Goal: Browse casually: Explore the website without a specific task or goal

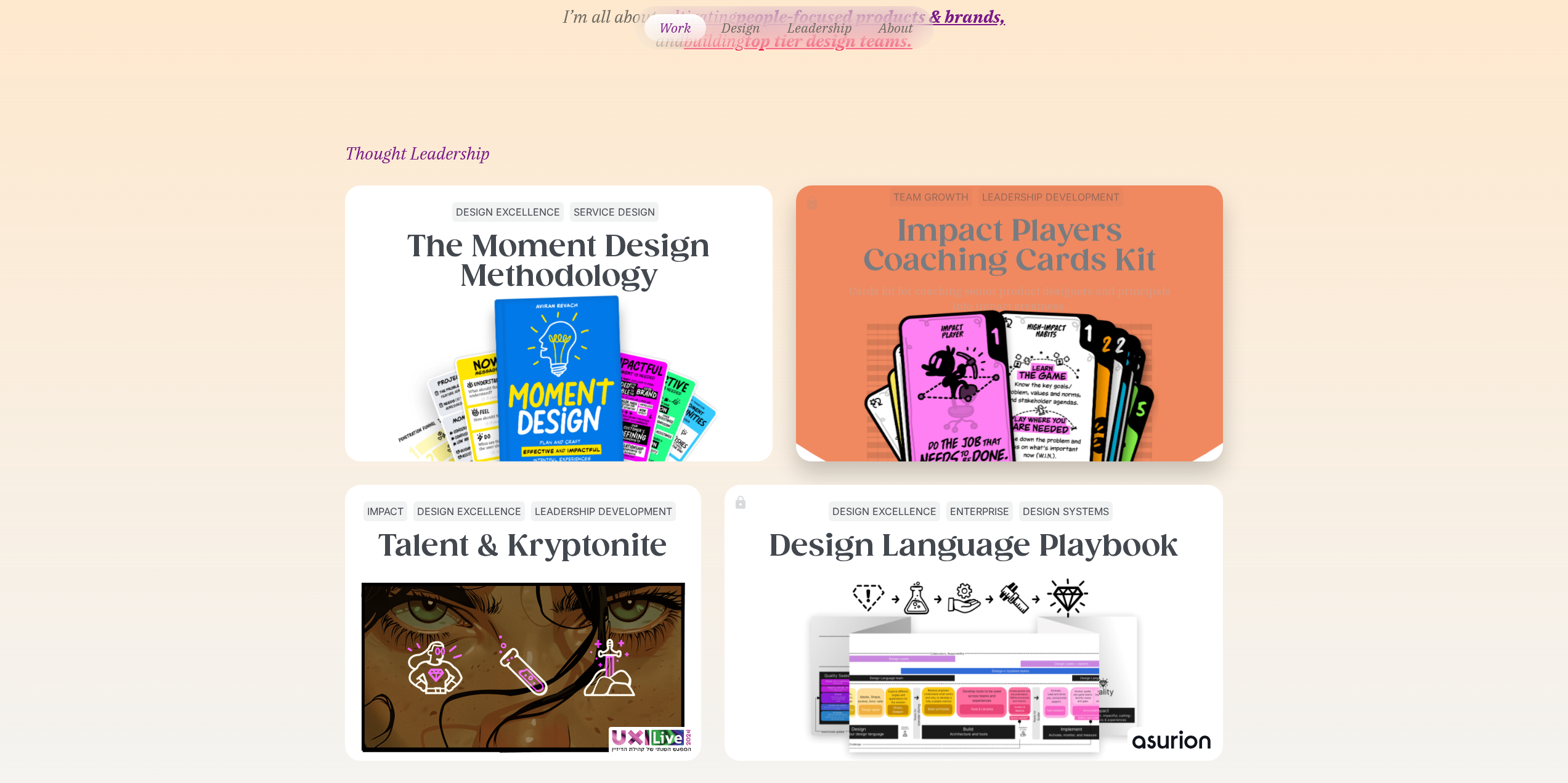
scroll to position [246, 0]
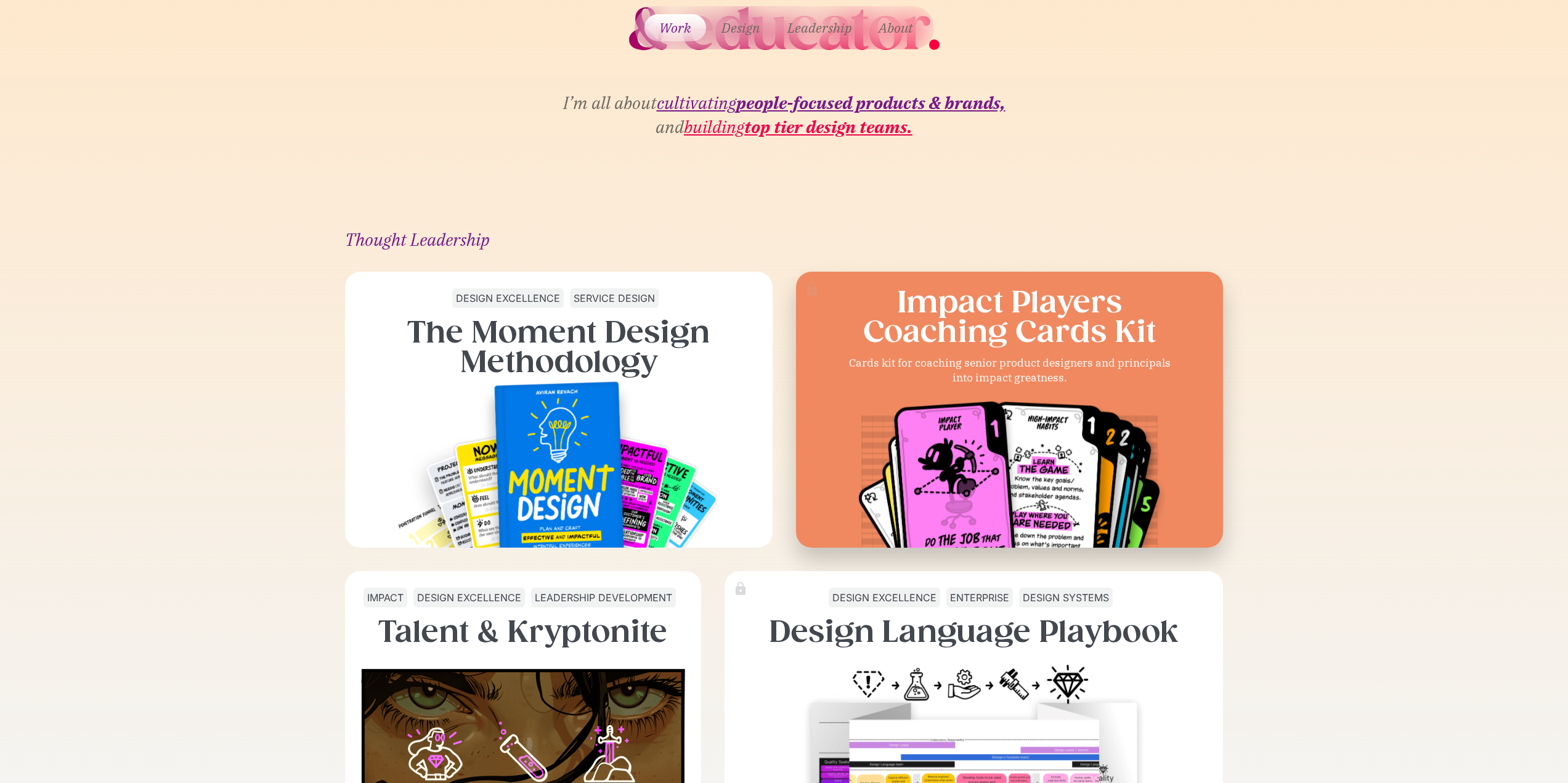
click at [1057, 363] on div "Cards kit for coaching senior product designers and principals into impact grea…" at bounding box center [1009, 370] width 339 height 30
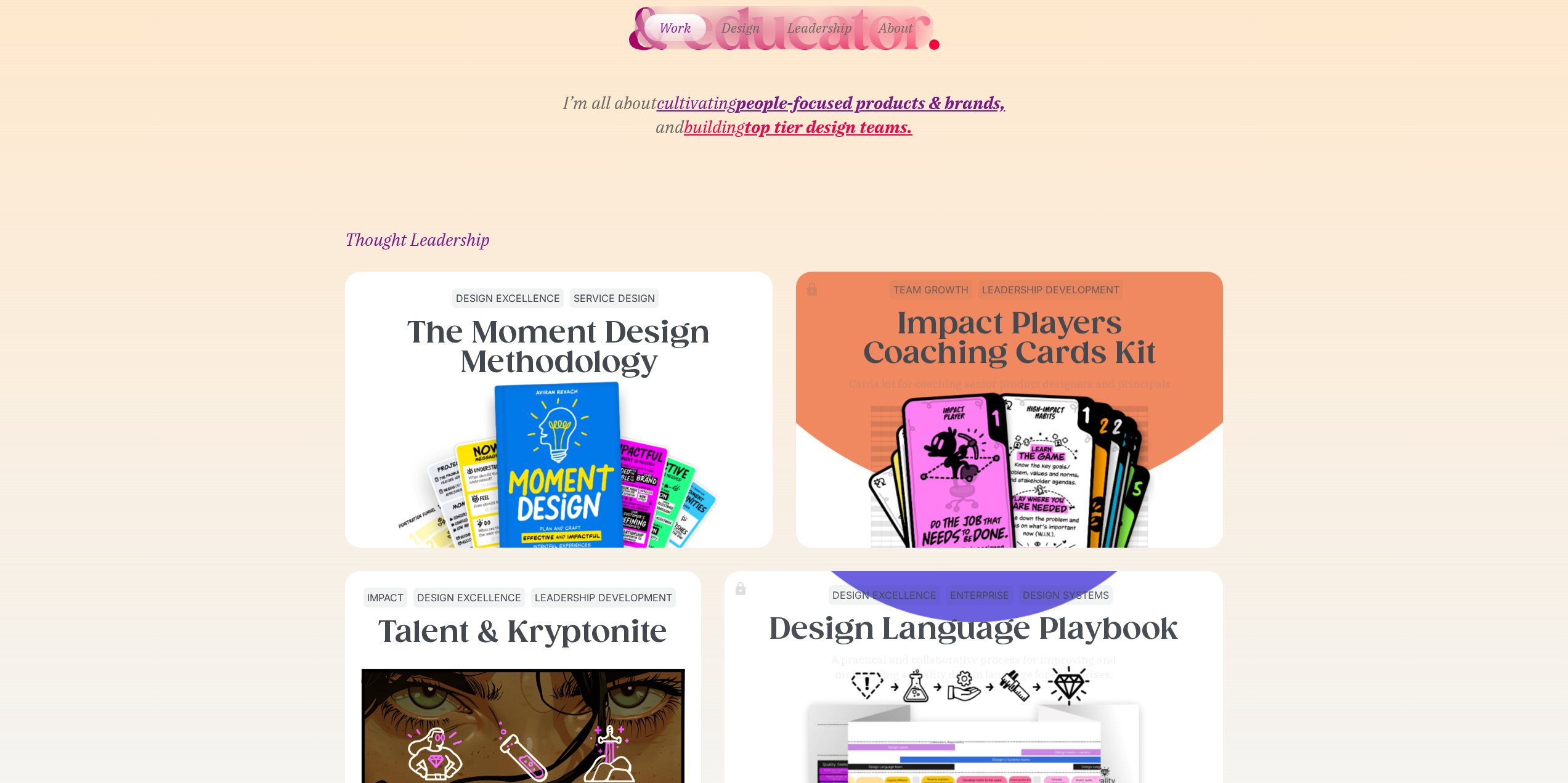
scroll to position [0, 0]
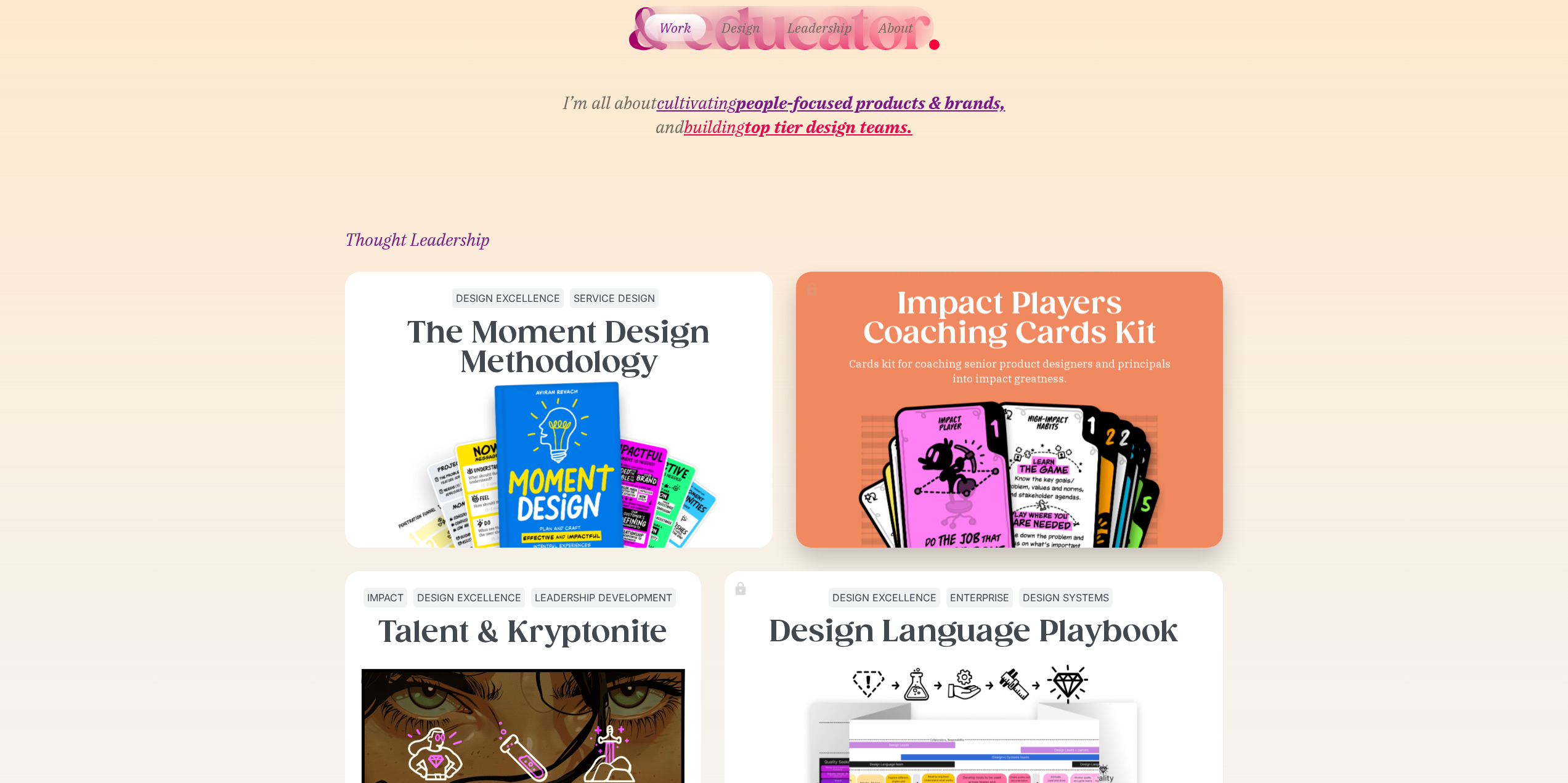
click at [1021, 449] on img at bounding box center [1010, 483] width 310 height 185
click at [986, 439] on img at bounding box center [1010, 483] width 310 height 185
click at [969, 419] on img at bounding box center [1010, 483] width 310 height 185
click at [999, 376] on div "Cards kit for coaching senior product designers and principals into impact grea…" at bounding box center [1009, 370] width 339 height 30
click at [997, 379] on div "Cards kit for coaching senior product designers and principals into impact grea…" at bounding box center [1009, 370] width 339 height 30
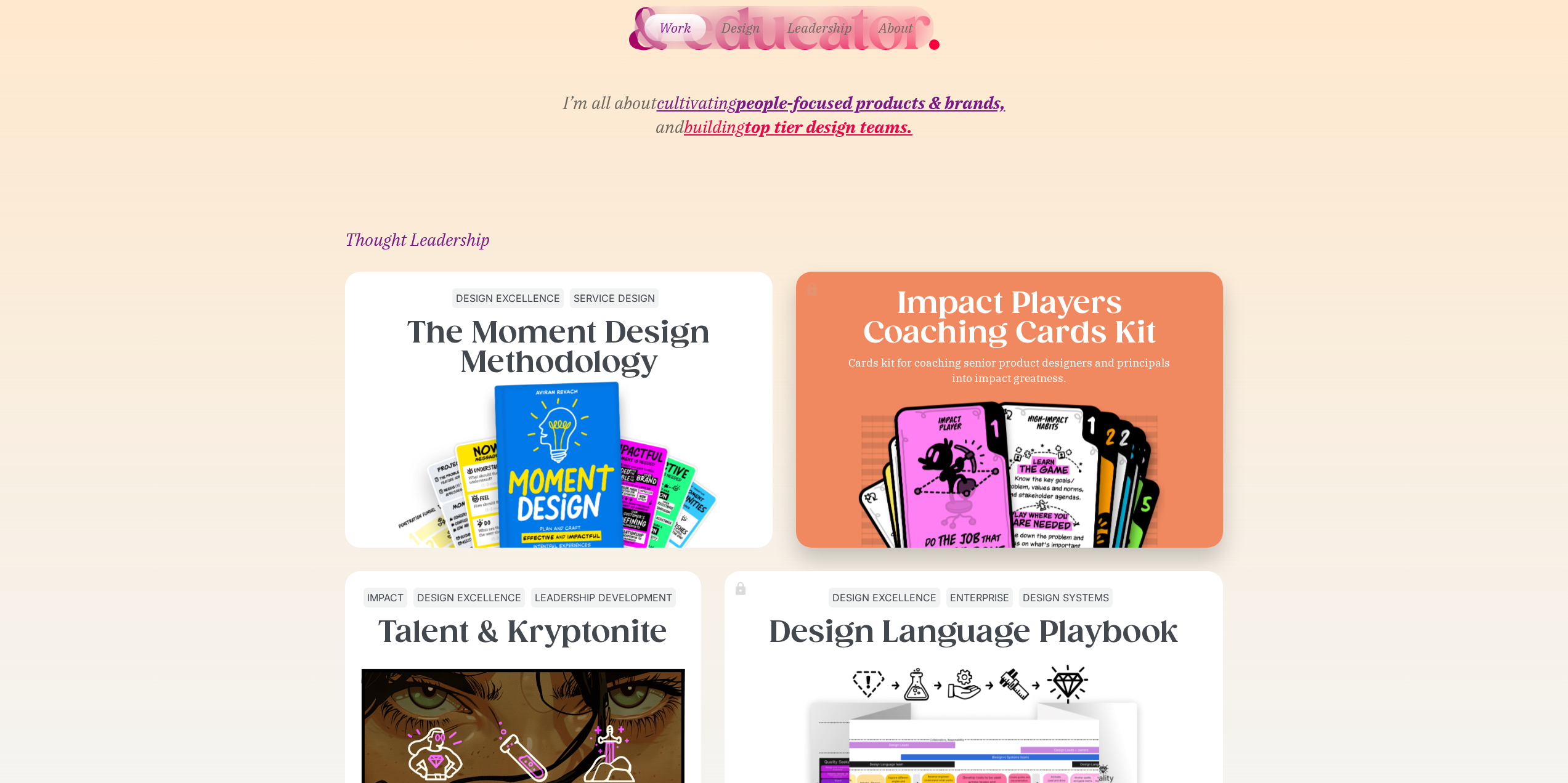
click at [997, 379] on div "Cards kit for coaching senior product designers and principals into impact grea…" at bounding box center [1009, 370] width 339 height 30
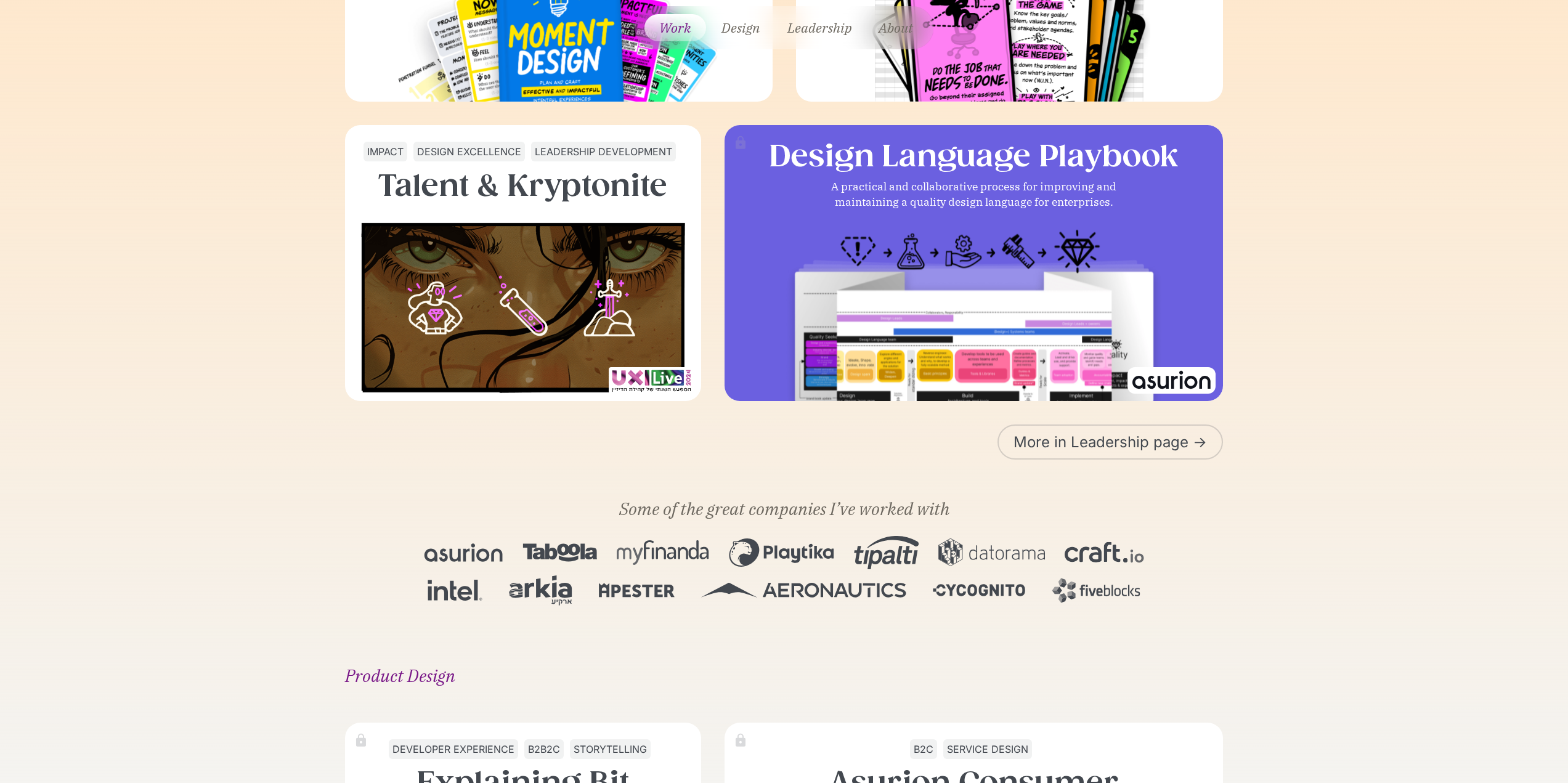
scroll to position [801, 0]
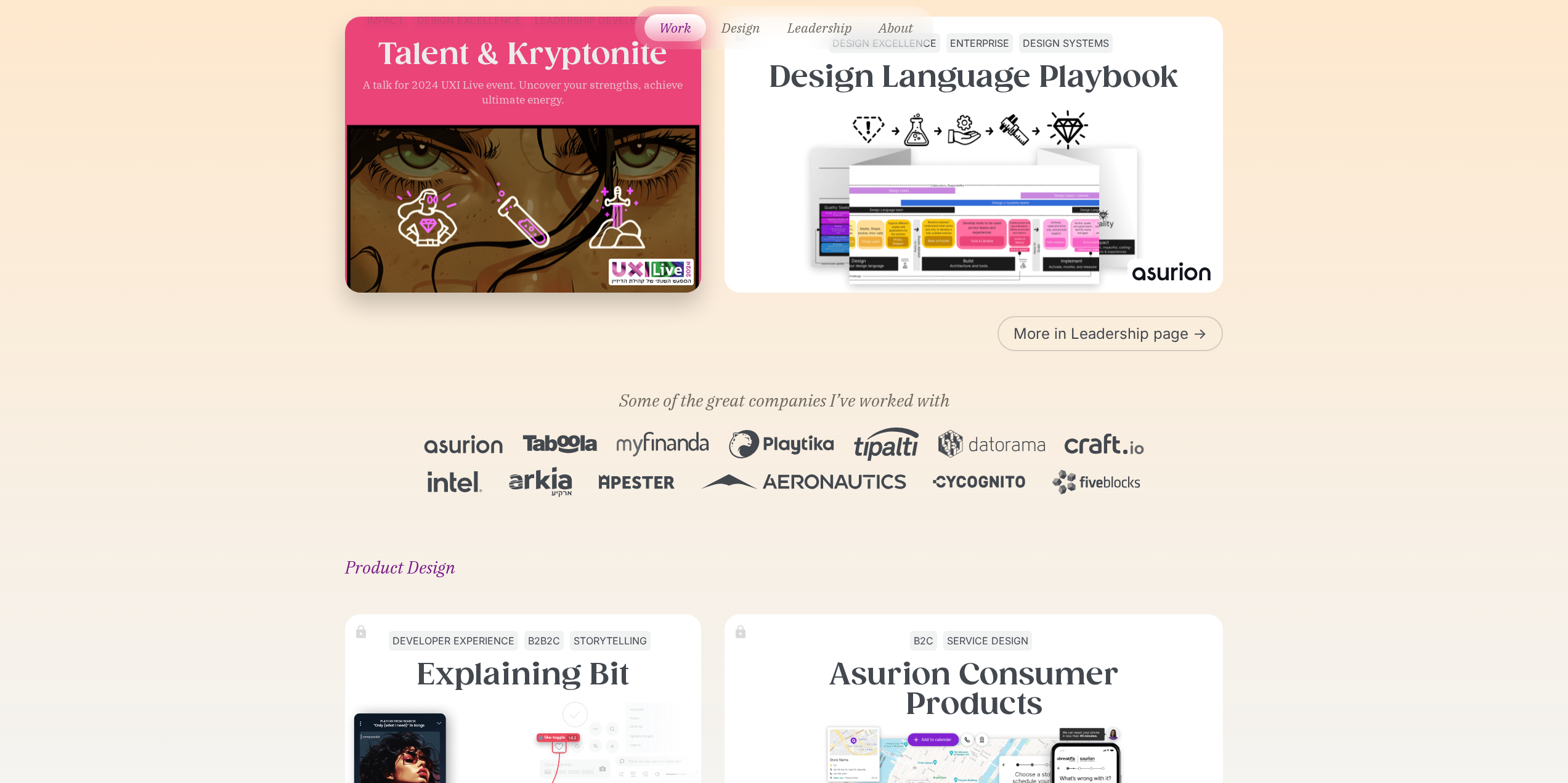
click at [562, 188] on img at bounding box center [523, 213] width 389 height 211
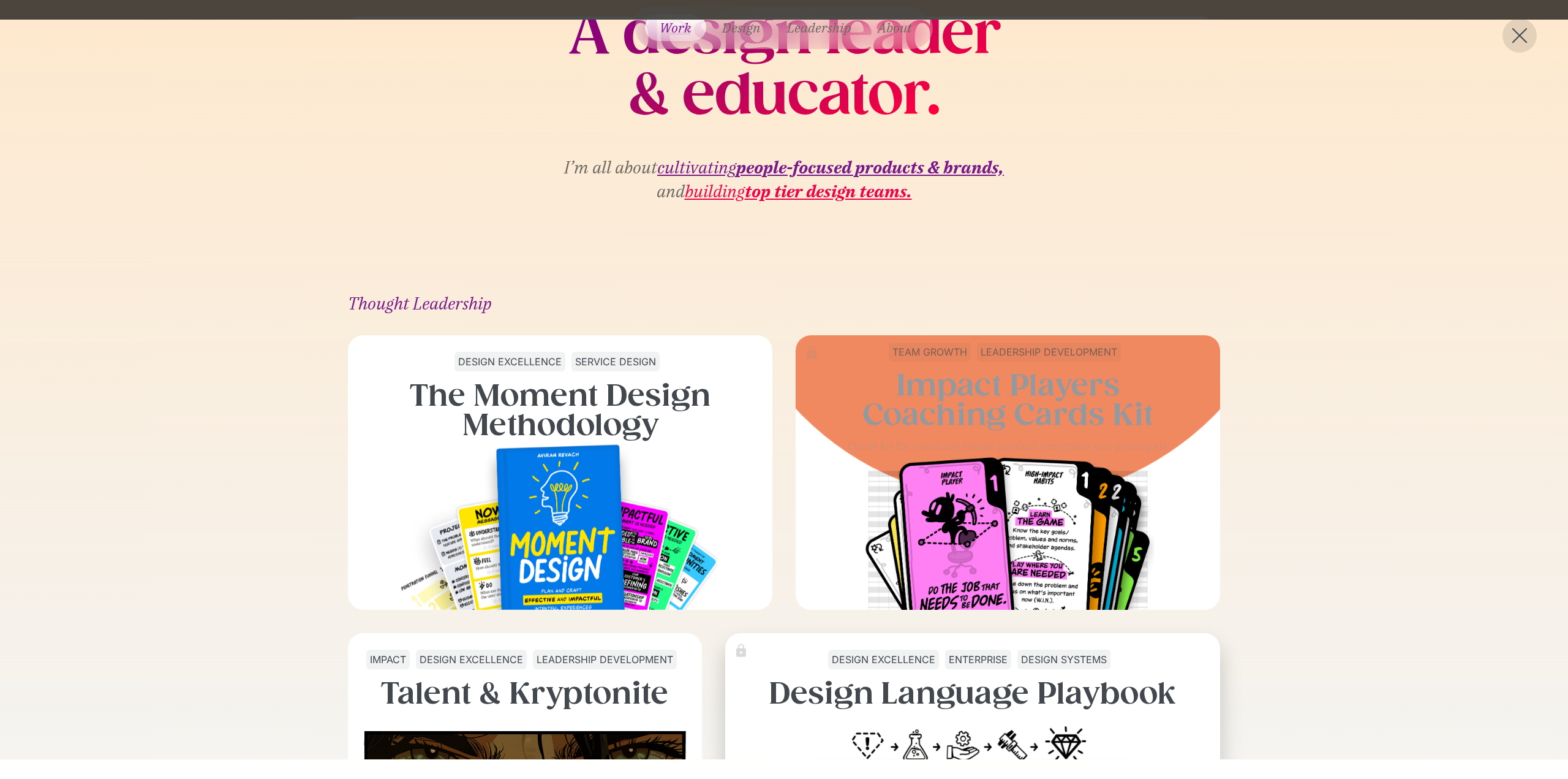
scroll to position [368, 0]
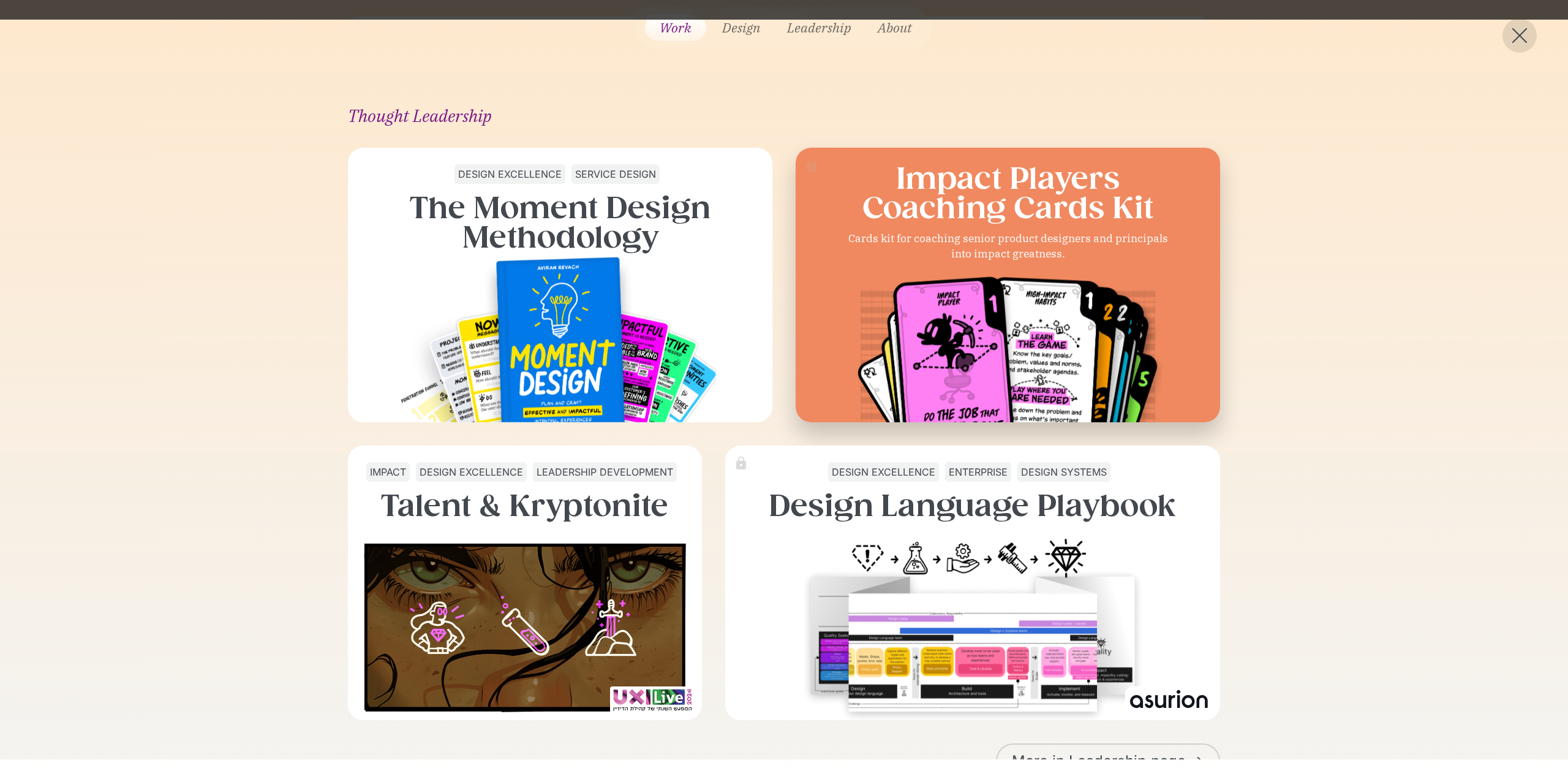
click at [977, 299] on img at bounding box center [1007, 358] width 308 height 184
drag, startPoint x: 977, startPoint y: 299, endPoint x: 960, endPoint y: 283, distance: 23.3
click at [977, 299] on img at bounding box center [1007, 358] width 308 height 184
click at [930, 216] on h3 "Impact Players Coaching Cards Kit" at bounding box center [1007, 193] width 291 height 59
click at [934, 211] on h3 "Impact Players Coaching Cards Kit" at bounding box center [1007, 193] width 291 height 59
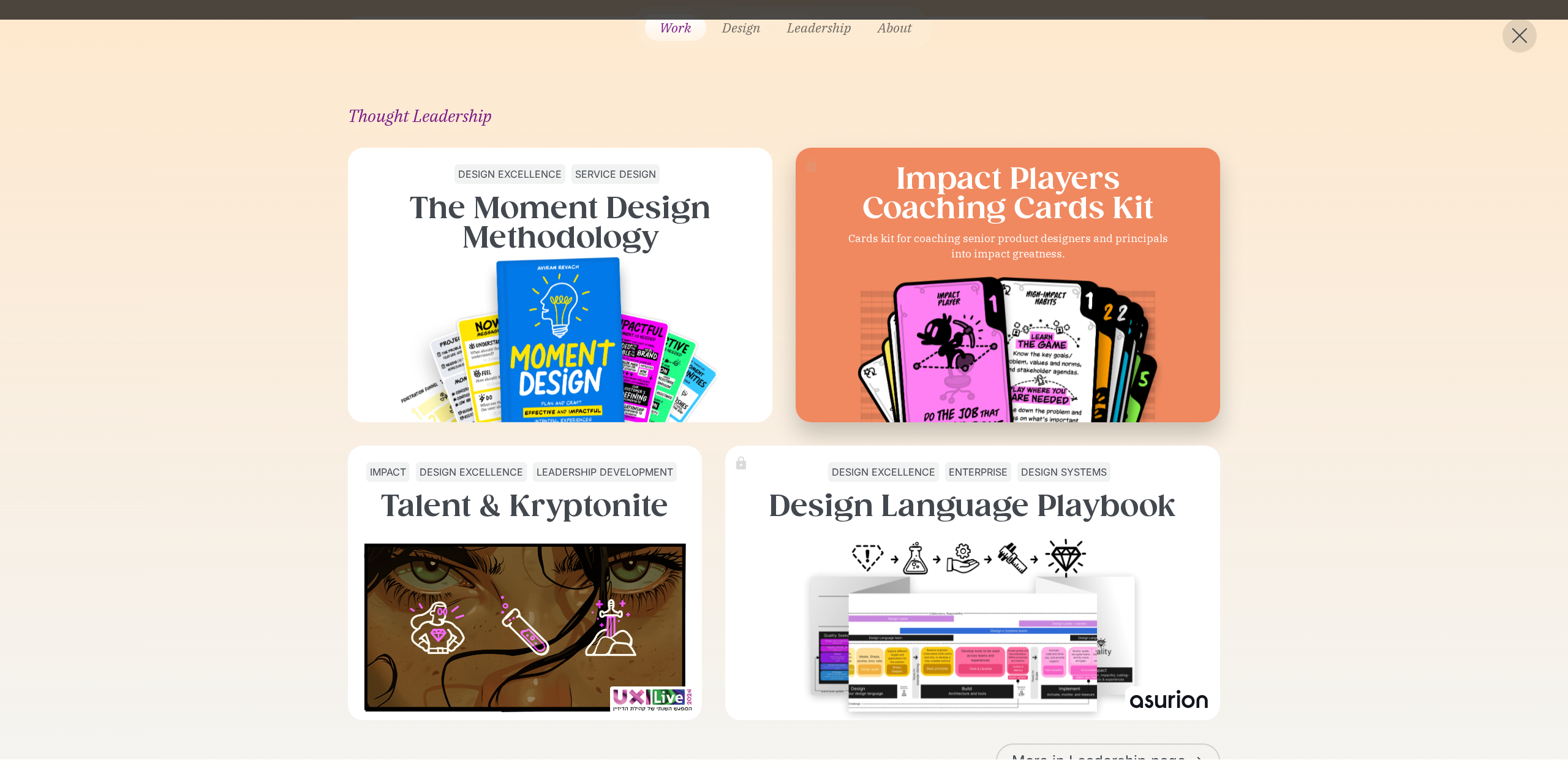
click at [953, 200] on h3 "Impact Players Coaching Cards Kit" at bounding box center [1007, 193] width 291 height 59
click at [949, 197] on h3 "Impact Players Coaching Cards Kit" at bounding box center [1007, 193] width 291 height 59
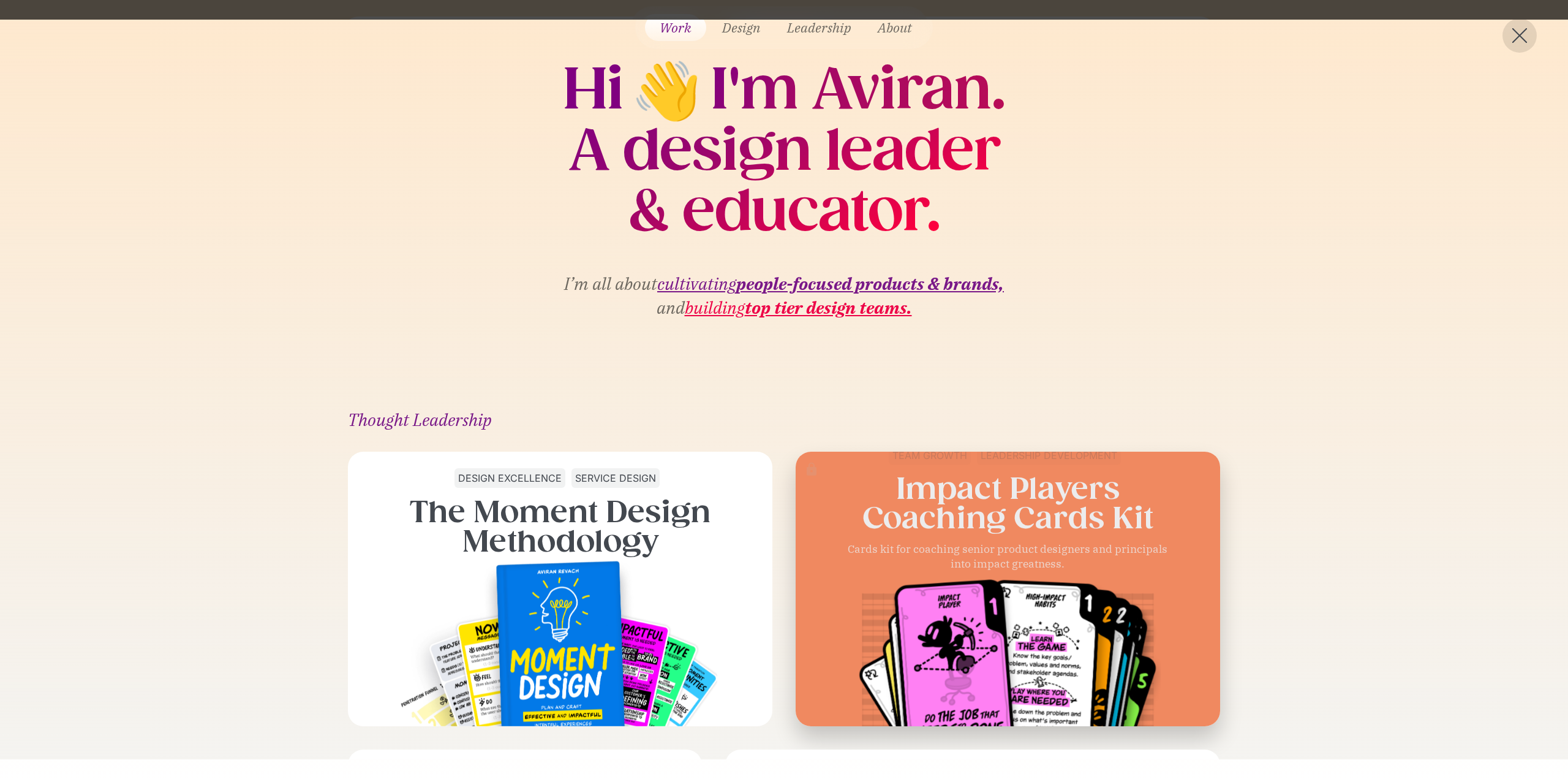
scroll to position [0, 0]
